Goal: Task Accomplishment & Management: Manage account settings

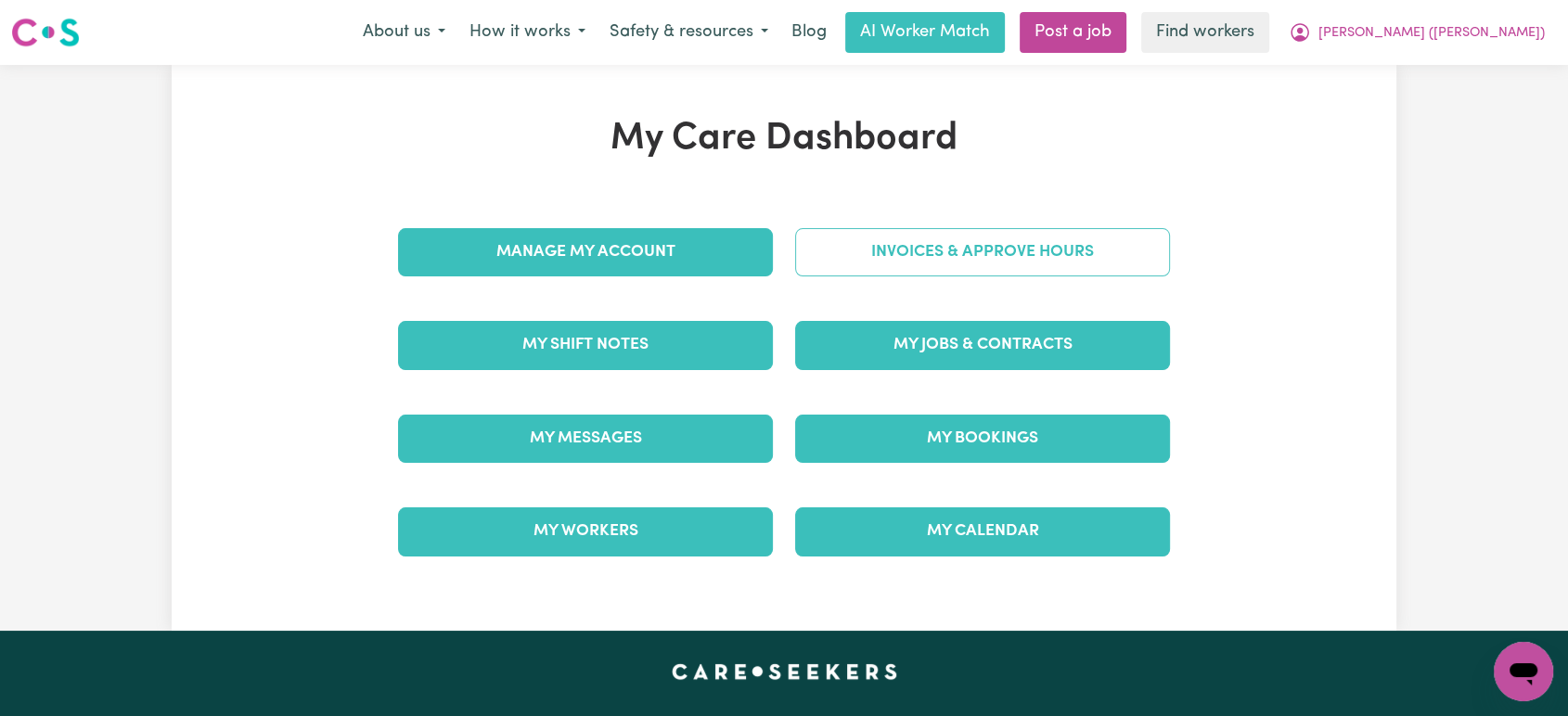
click at [948, 249] on link "Invoices & Approve Hours" at bounding box center [982, 252] width 374 height 48
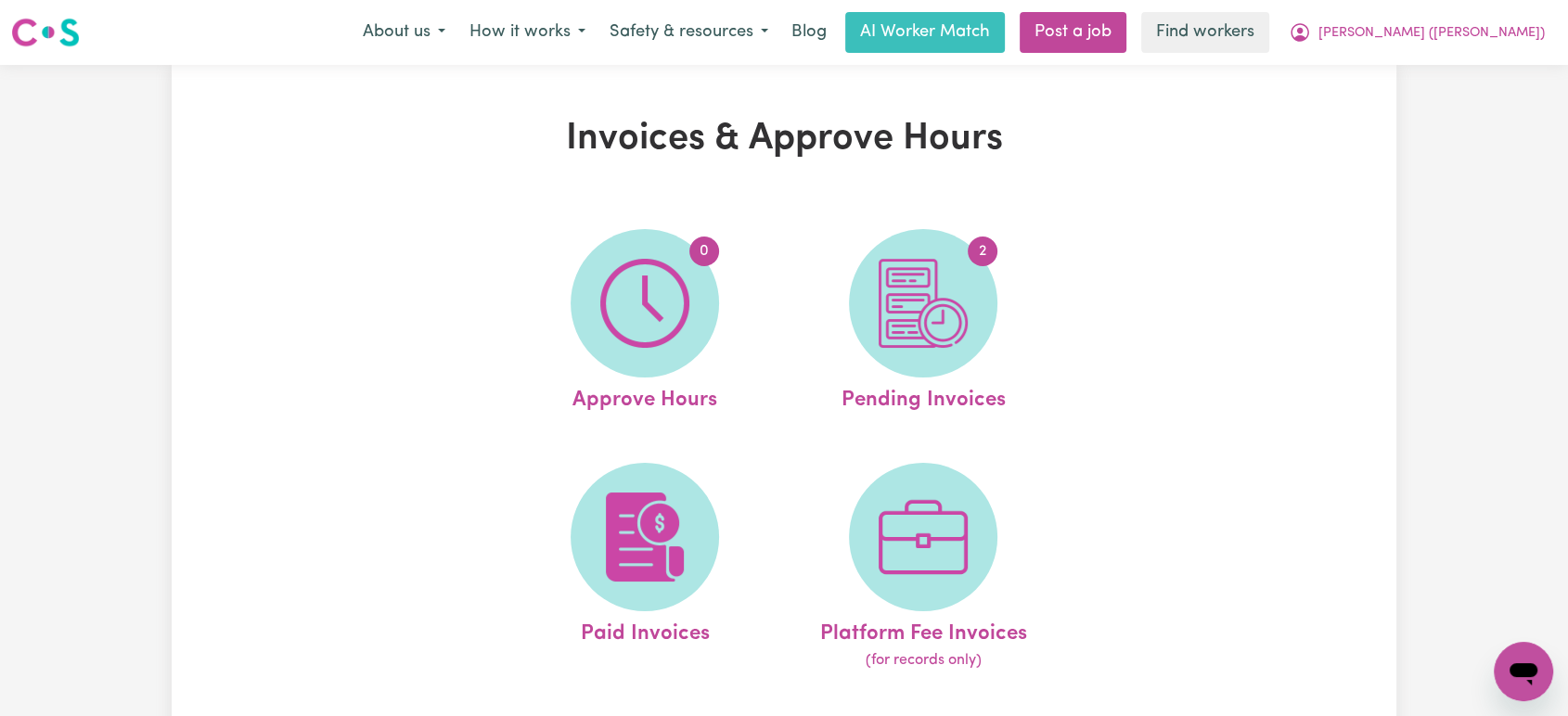
drag, startPoint x: 1454, startPoint y: 43, endPoint x: 1451, endPoint y: 73, distance: 30.1
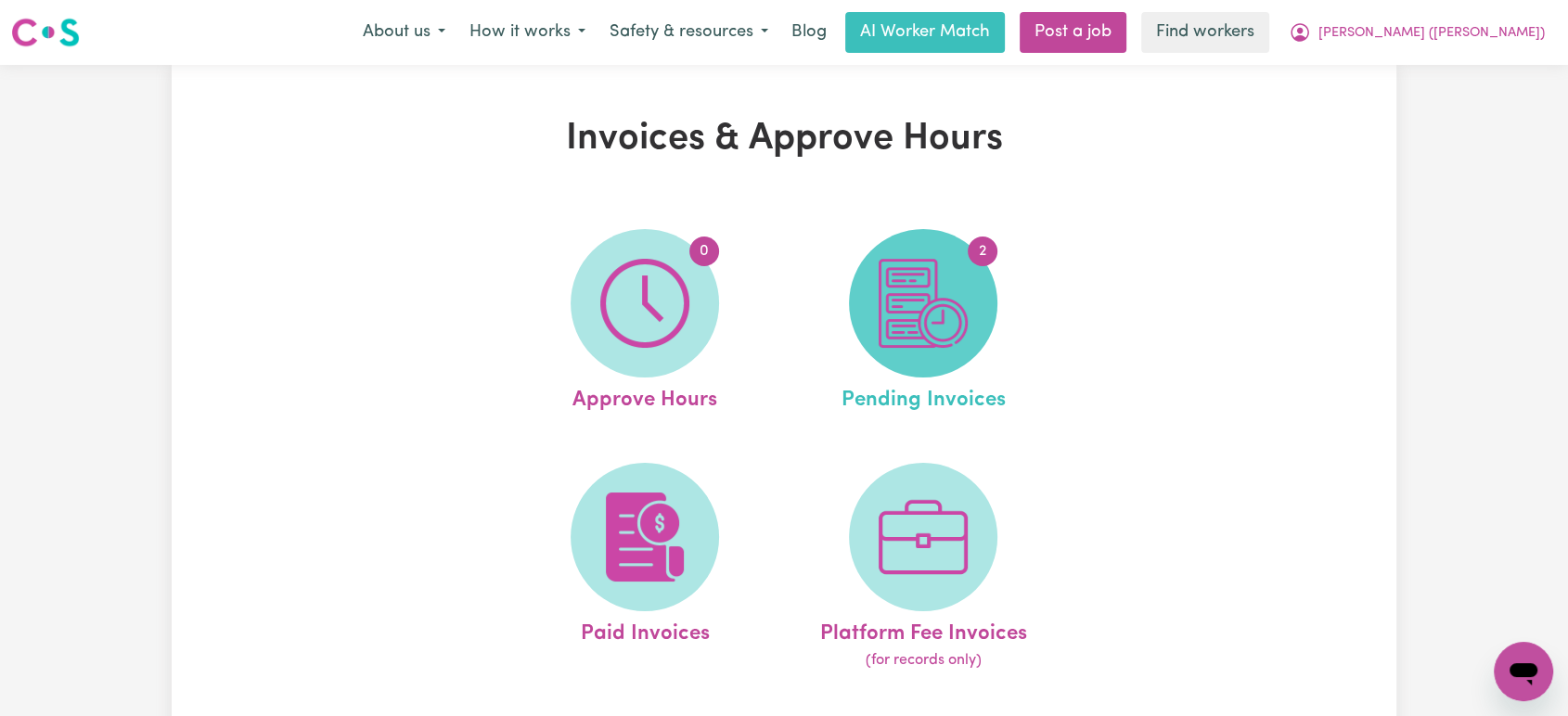
click at [976, 294] on span "2" at bounding box center [923, 303] width 149 height 149
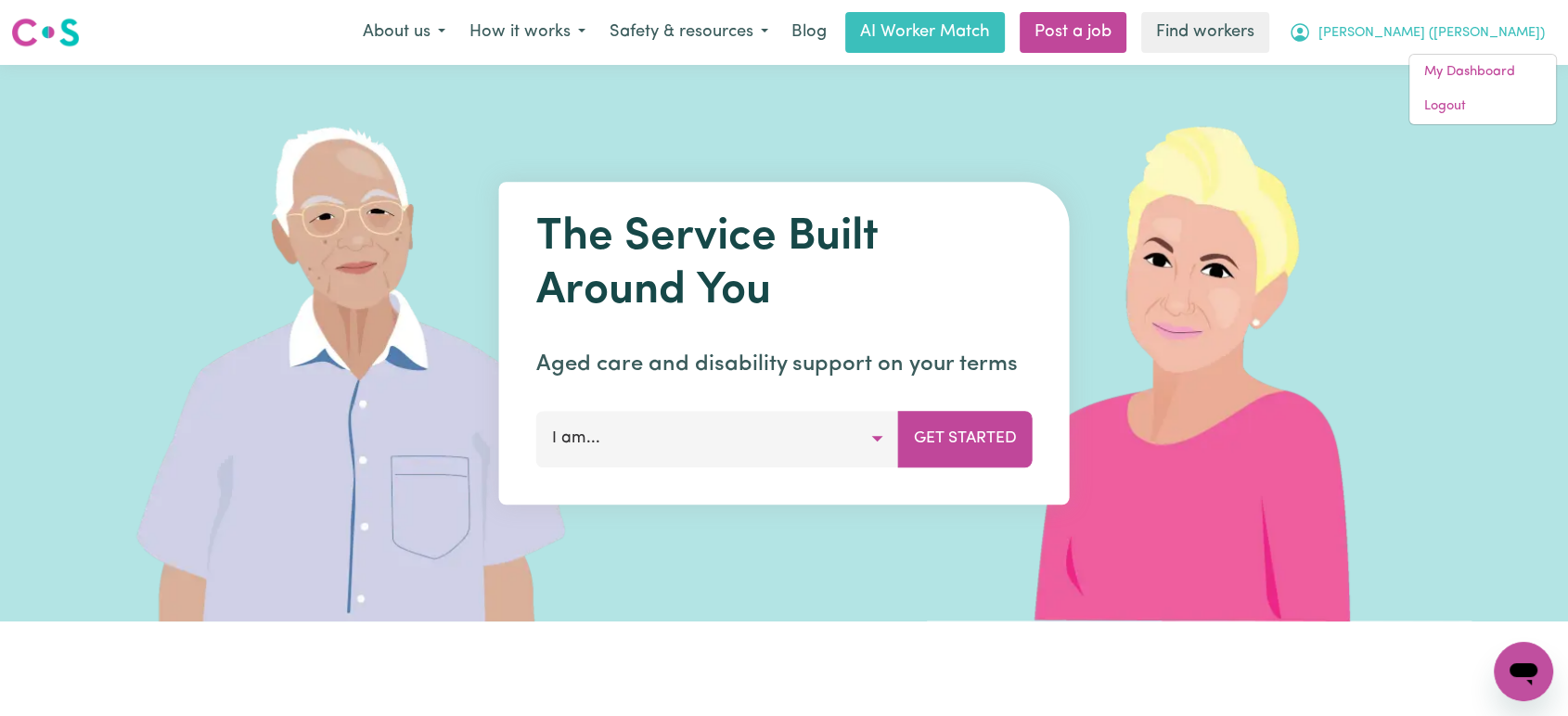
click at [1405, 455] on img at bounding box center [1203, 343] width 553 height 556
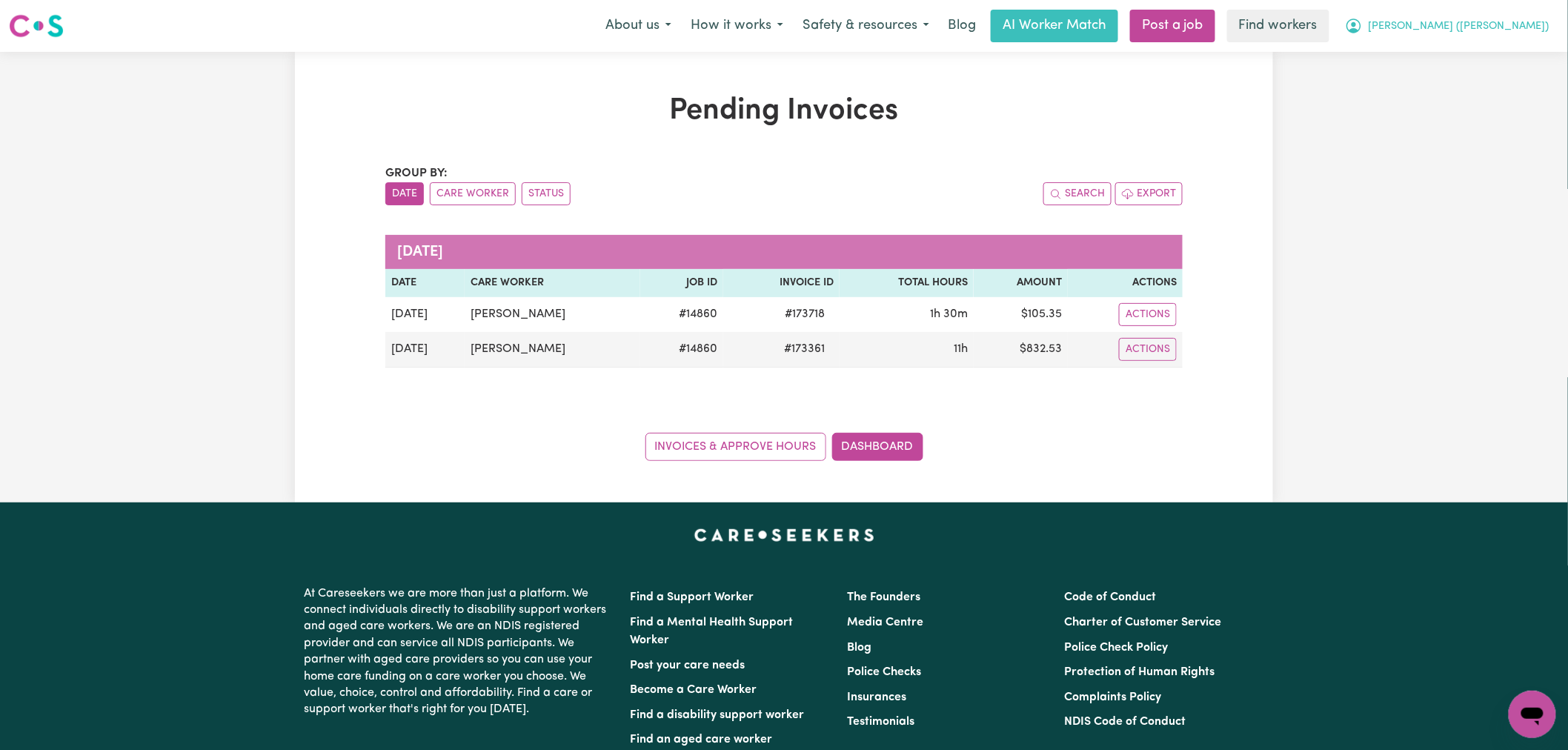
click at [1480, 28] on span "[PERSON_NAME] ([PERSON_NAME])" at bounding box center [1459, 27] width 181 height 17
click at [1478, 86] on link "Logout" at bounding box center [1500, 85] width 117 height 28
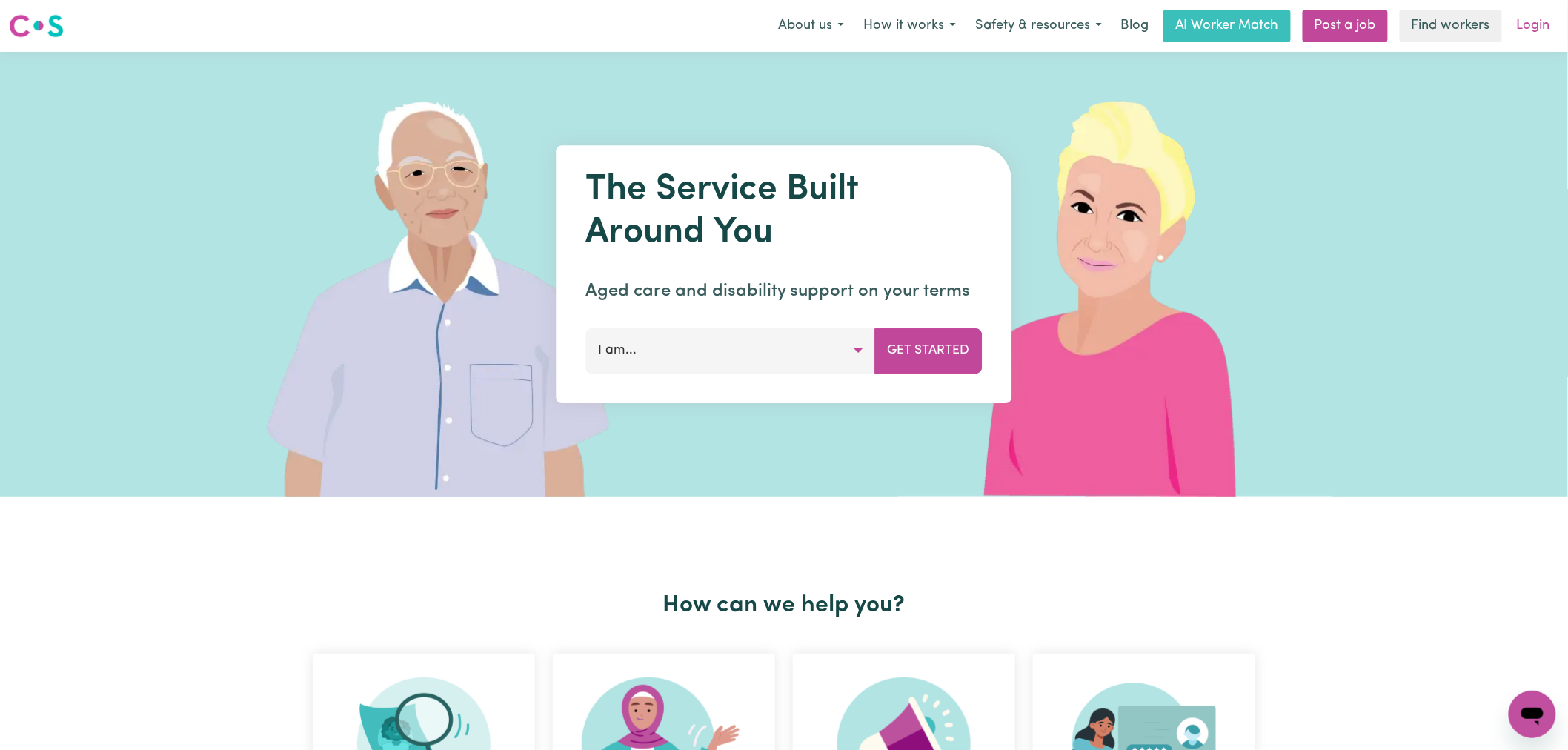
click at [1528, 32] on link "Login" at bounding box center [1533, 25] width 51 height 32
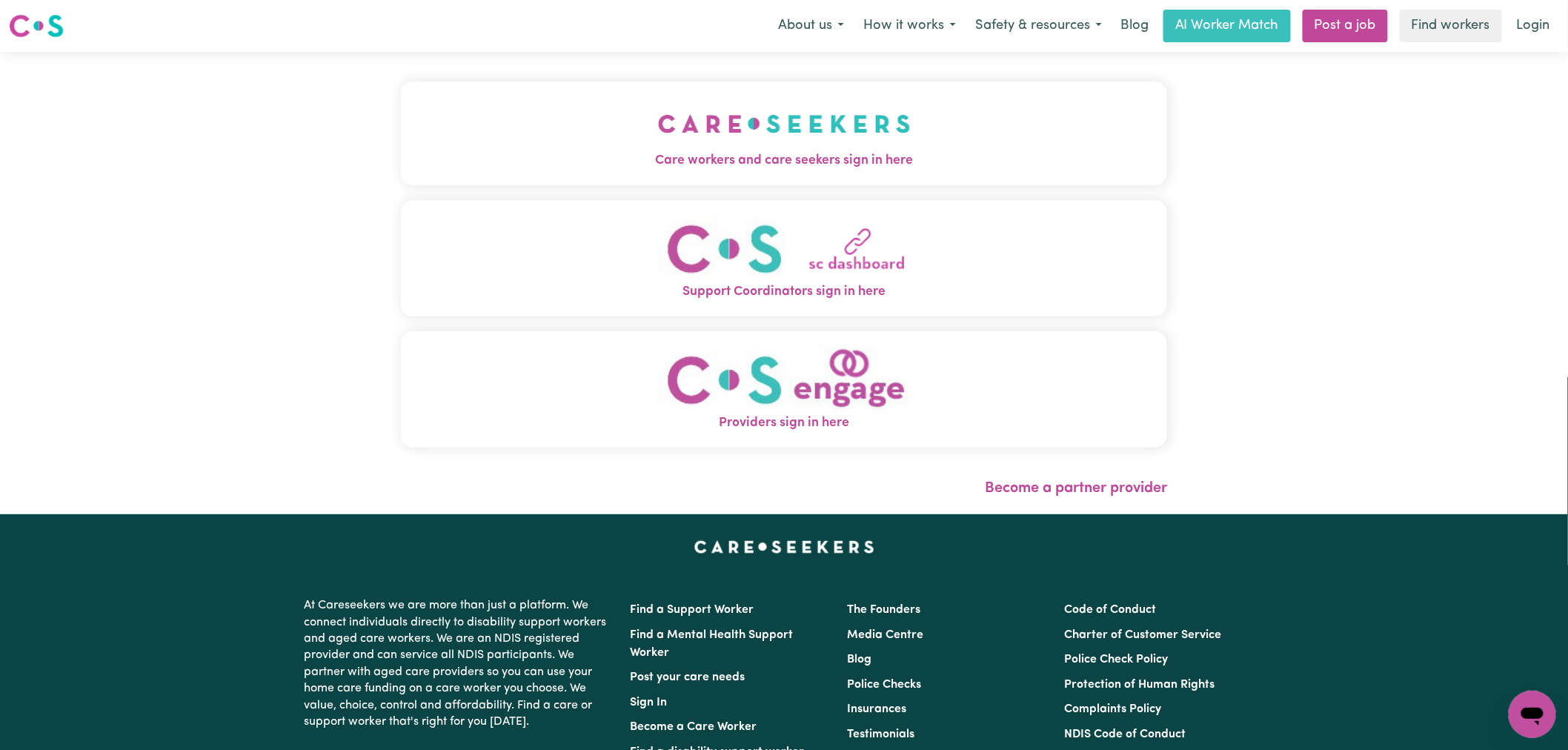
drag, startPoint x: 761, startPoint y: 132, endPoint x: 757, endPoint y: 139, distance: 8.1
click at [760, 132] on button "Care workers and care seekers sign in here" at bounding box center [784, 134] width 766 height 104
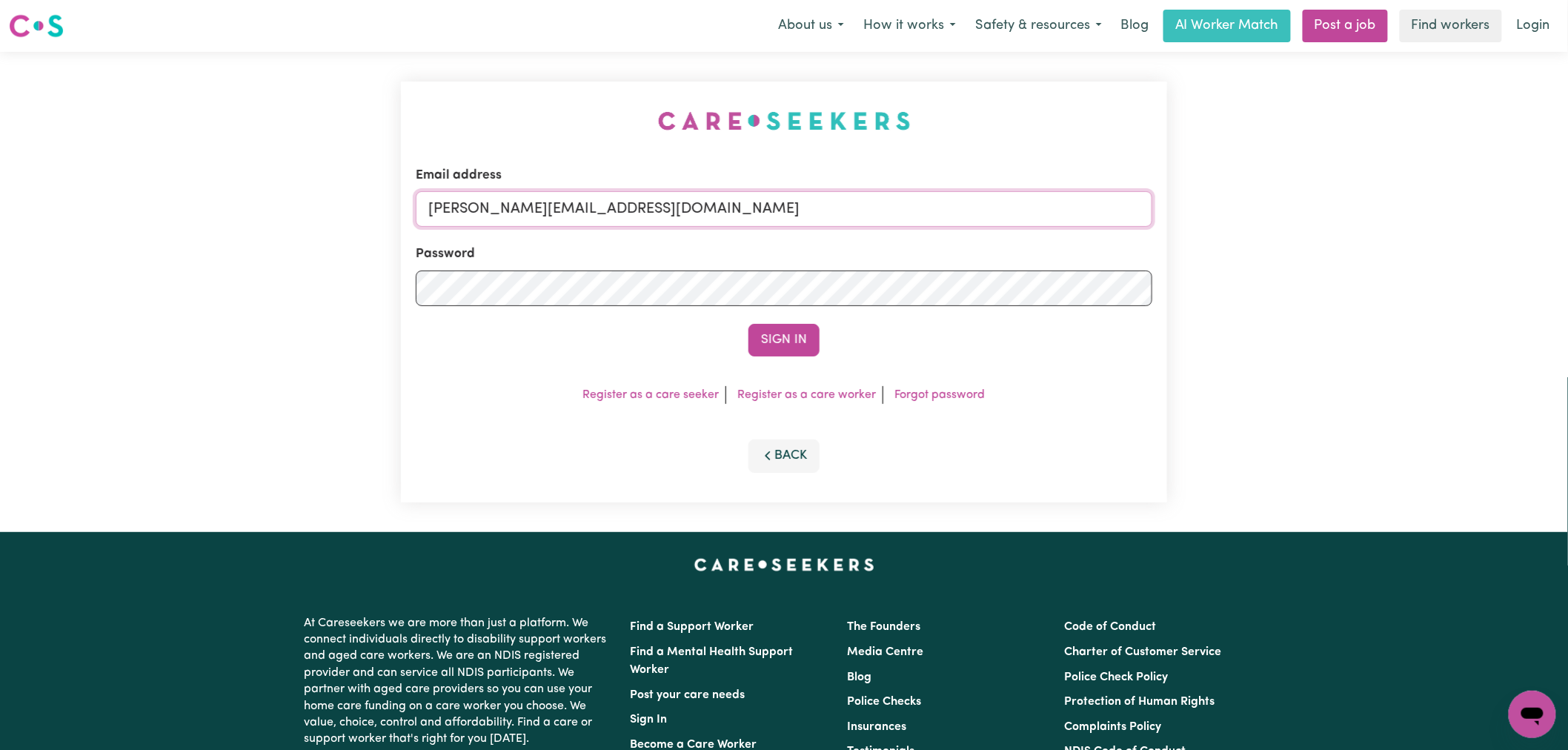
click at [702, 215] on input "[PERSON_NAME][EMAIL_ADDRESS][DOMAIN_NAME]" at bounding box center [784, 209] width 736 height 35
drag, startPoint x: 770, startPoint y: 209, endPoint x: 502, endPoint y: 197, distance: 268.3
click at [502, 197] on input "[EMAIL_ADDRESS][DOMAIN_NAME]" at bounding box center [784, 209] width 736 height 35
type input "[EMAIL_ADDRESS][DOMAIN_NAME]"
click at [748, 324] on button "Sign In" at bounding box center [784, 340] width 71 height 32
